Goal: Task Accomplishment & Management: Manage account settings

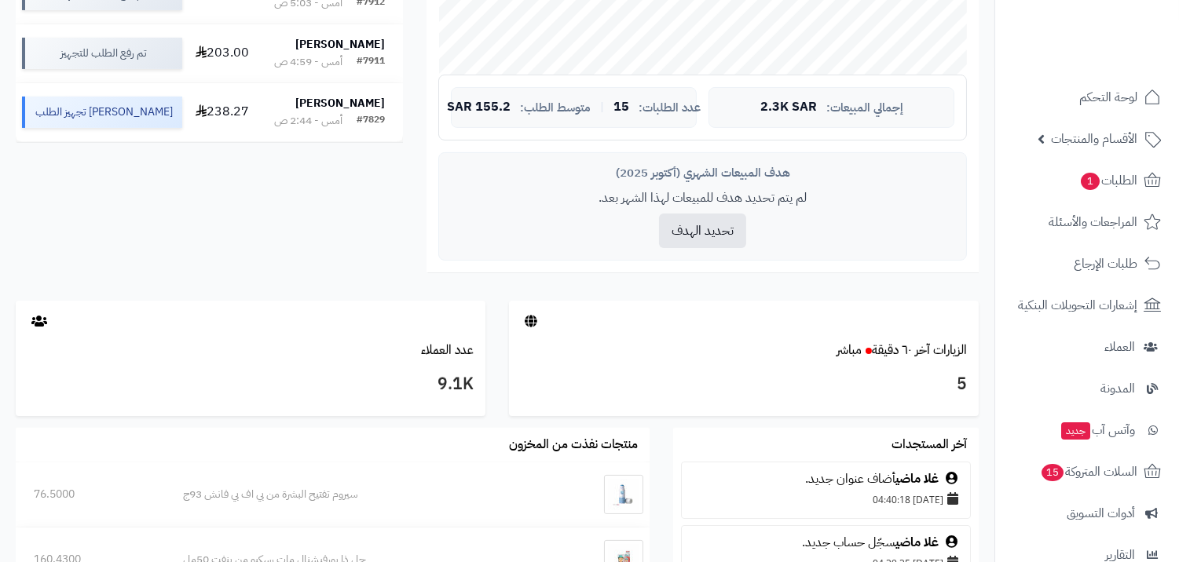
scroll to position [610, 0]
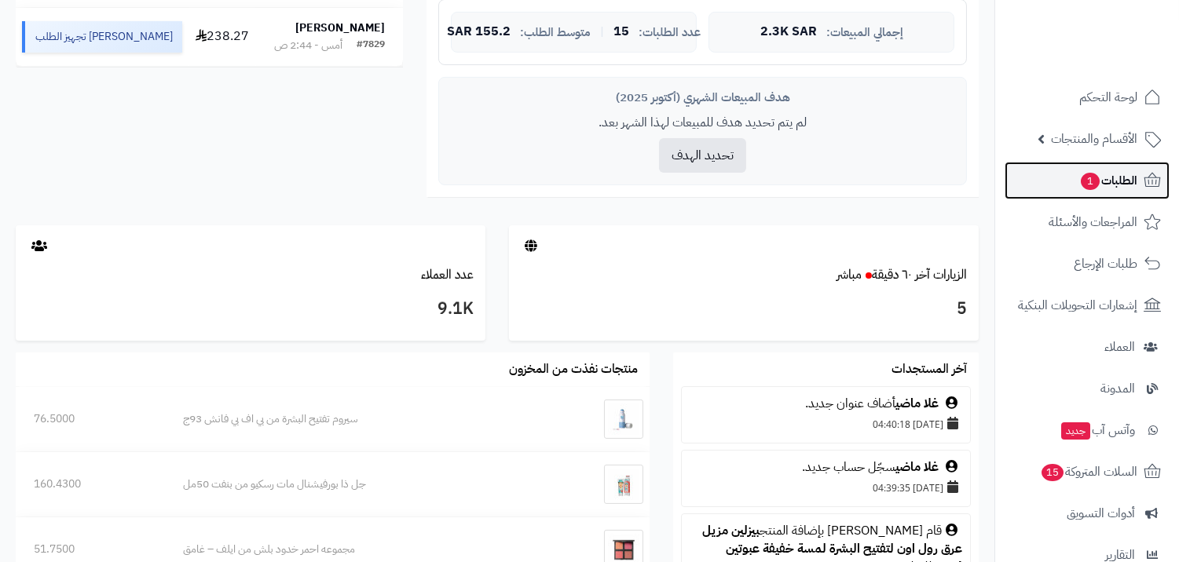
click at [1060, 192] on link "الطلبات 1" at bounding box center [1086, 181] width 165 height 38
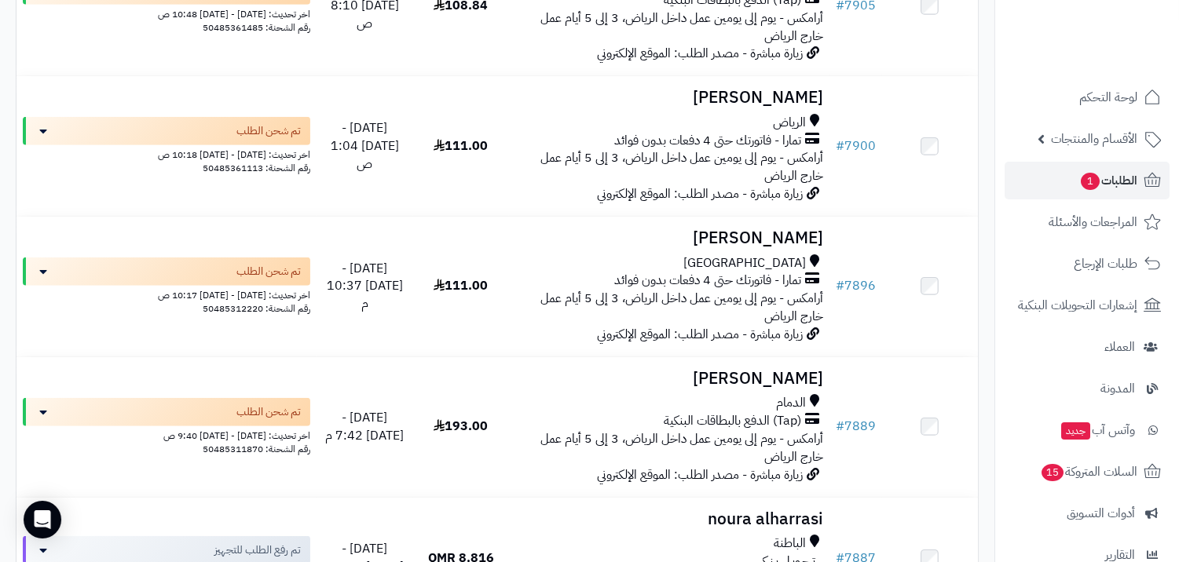
scroll to position [1658, 0]
click at [1078, 98] on link "لوحة التحكم" at bounding box center [1086, 98] width 165 height 38
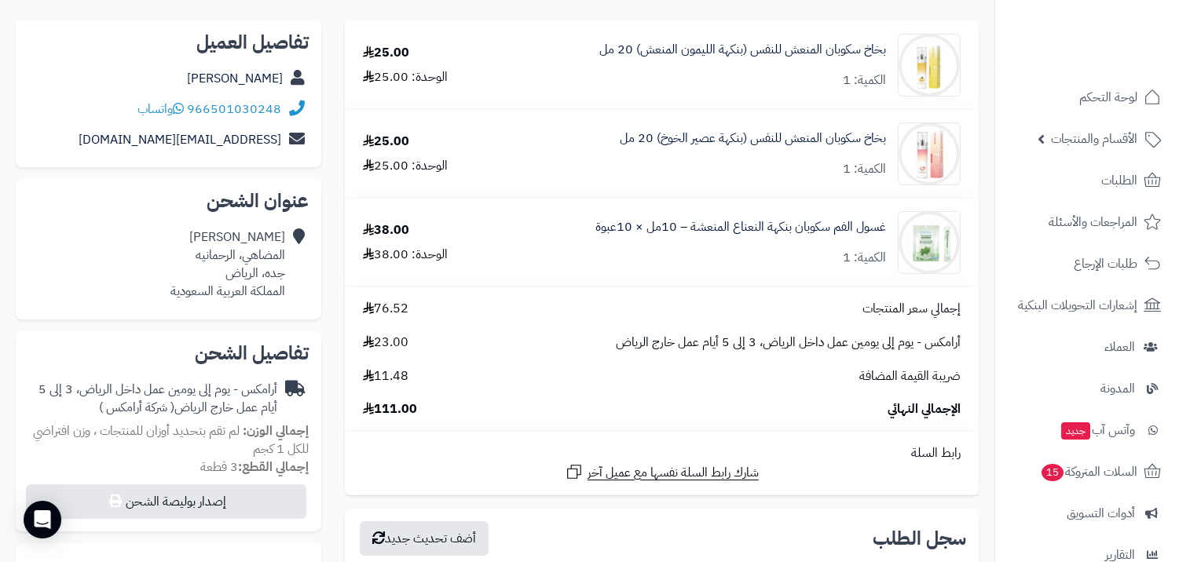
scroll to position [174, 0]
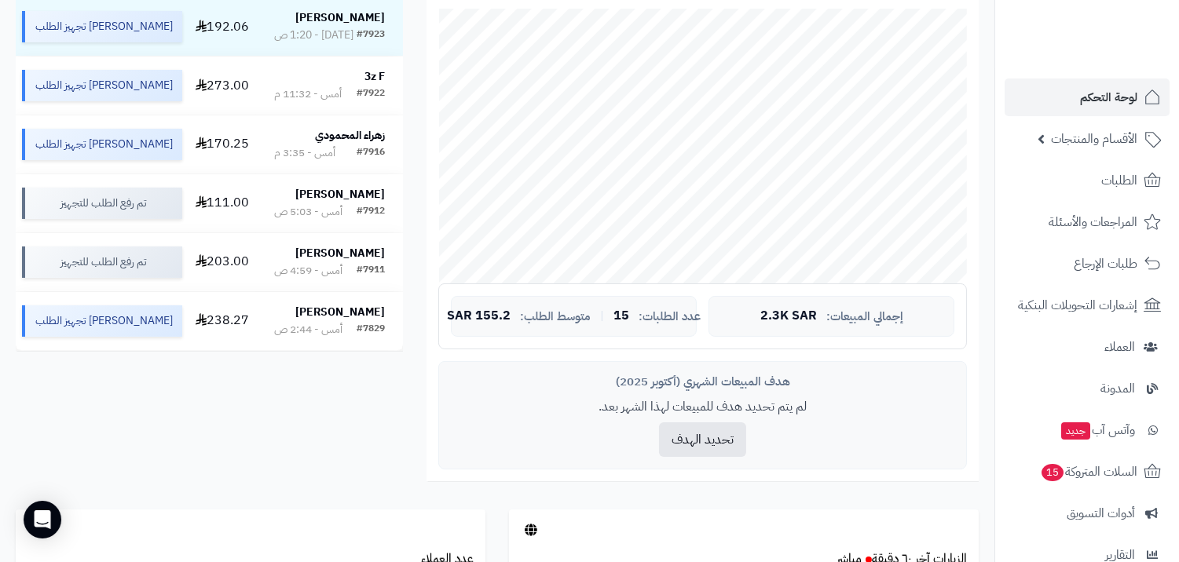
scroll to position [349, 0]
